Goal: Find specific page/section: Find specific page/section

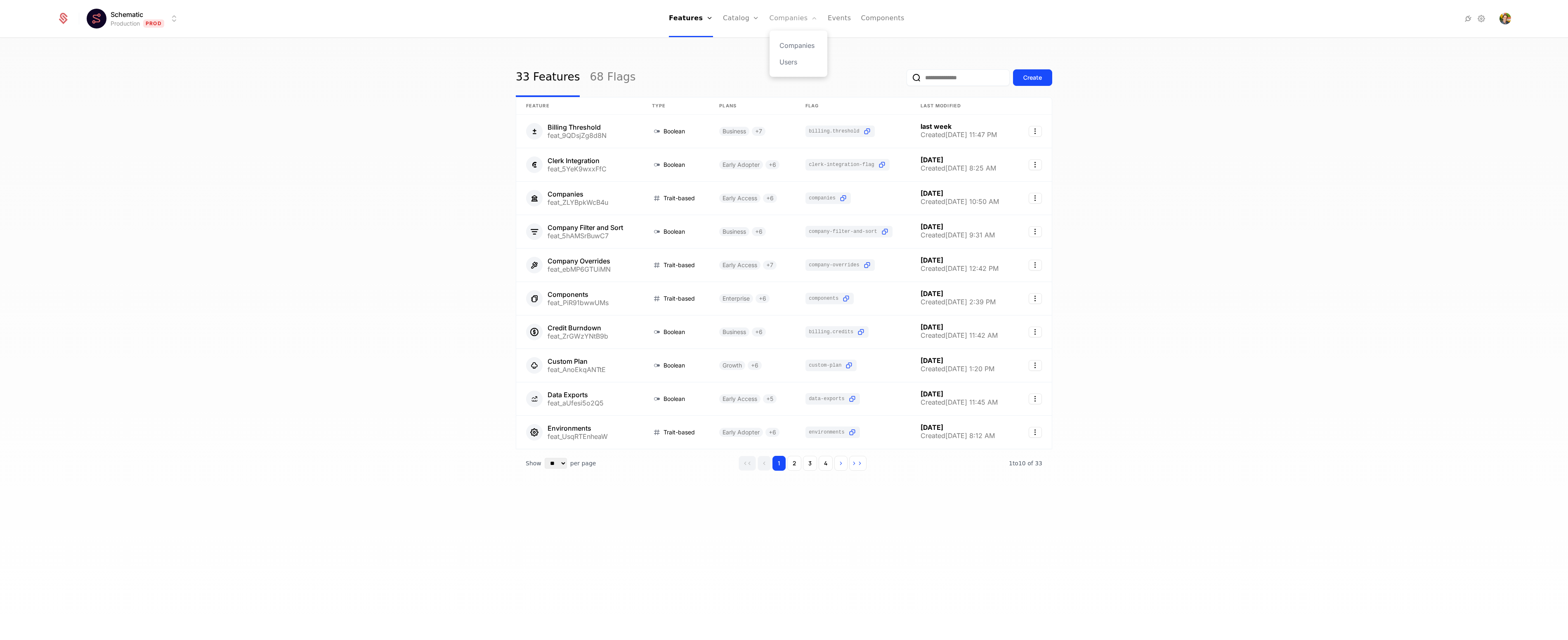
click at [777, 12] on link "Companies" at bounding box center [793, 18] width 48 height 37
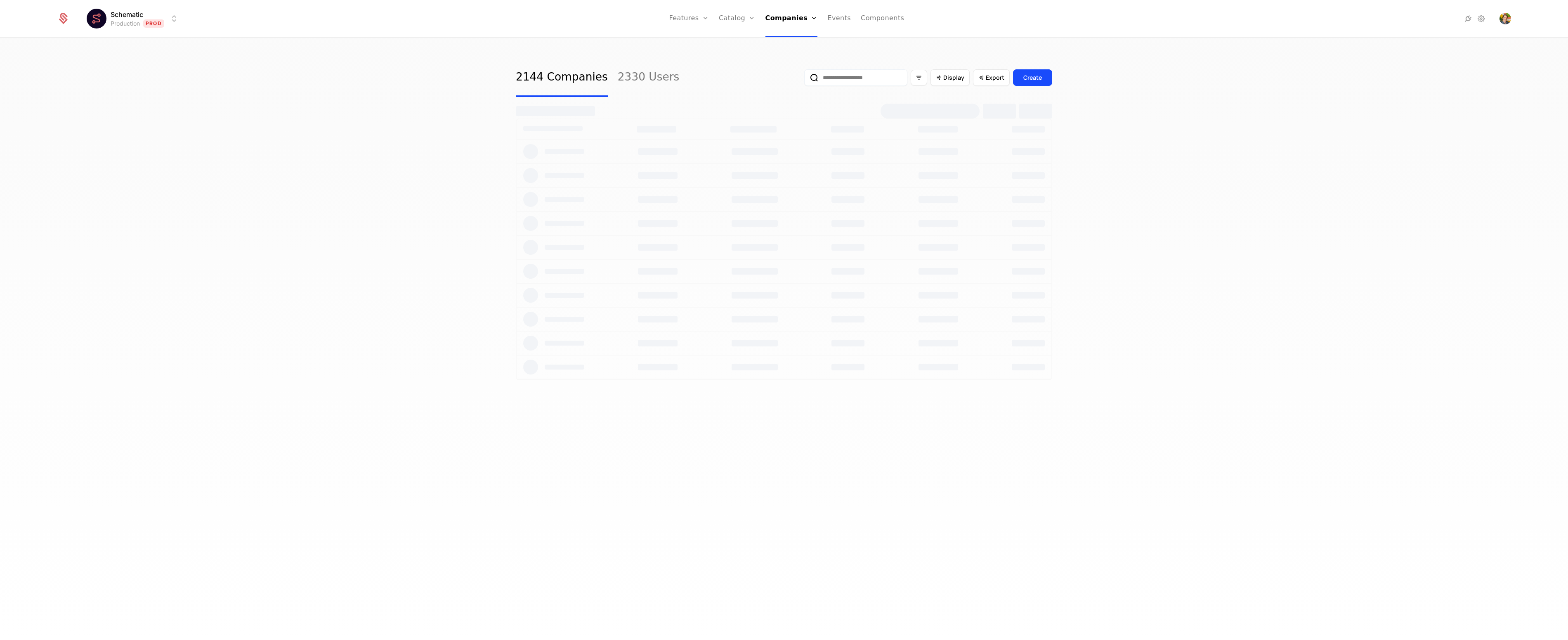
click at [1353, 191] on div "2144 Companies 2330 Users Display Export Create" at bounding box center [784, 341] width 1568 height 606
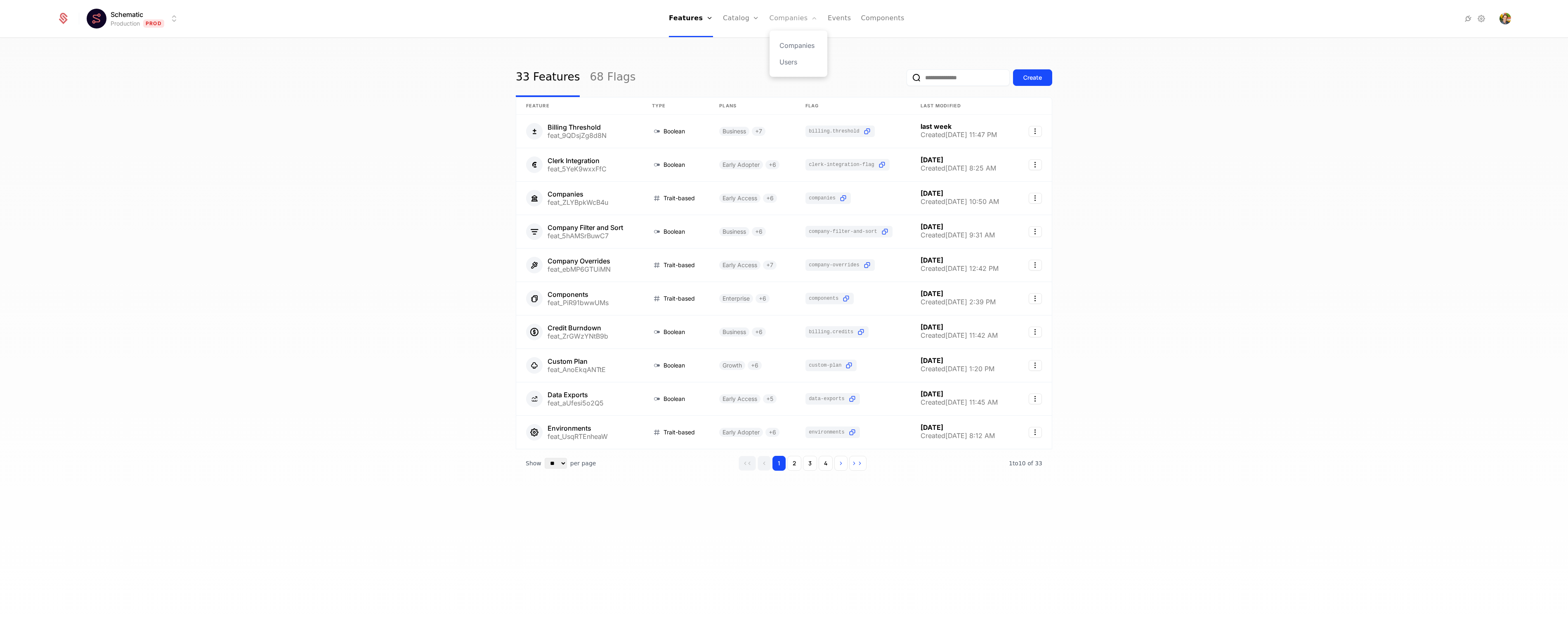
click at [787, 16] on link "Companies" at bounding box center [793, 18] width 48 height 37
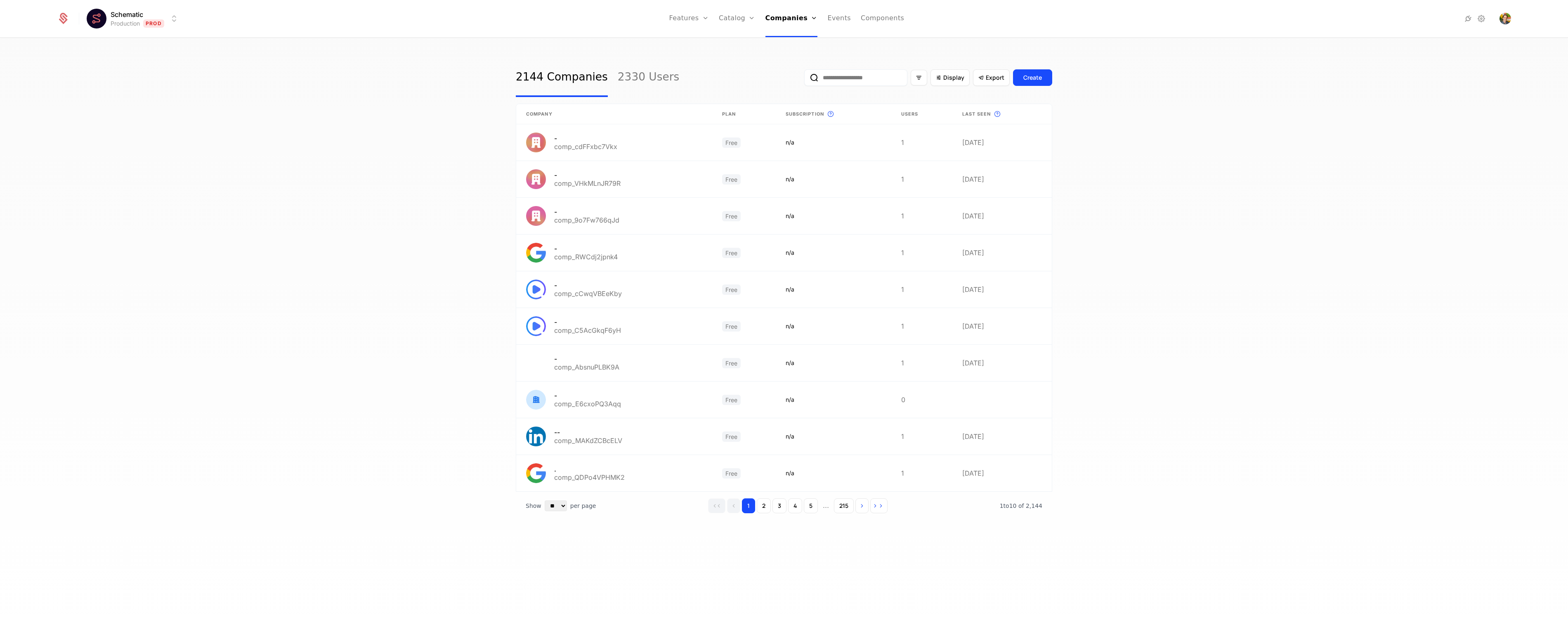
click at [408, 166] on div "2144 Companies 2330 Users Display Export Create Company Plan Subscription This …" at bounding box center [784, 341] width 1568 height 606
